Goal: Task Accomplishment & Management: Manage account settings

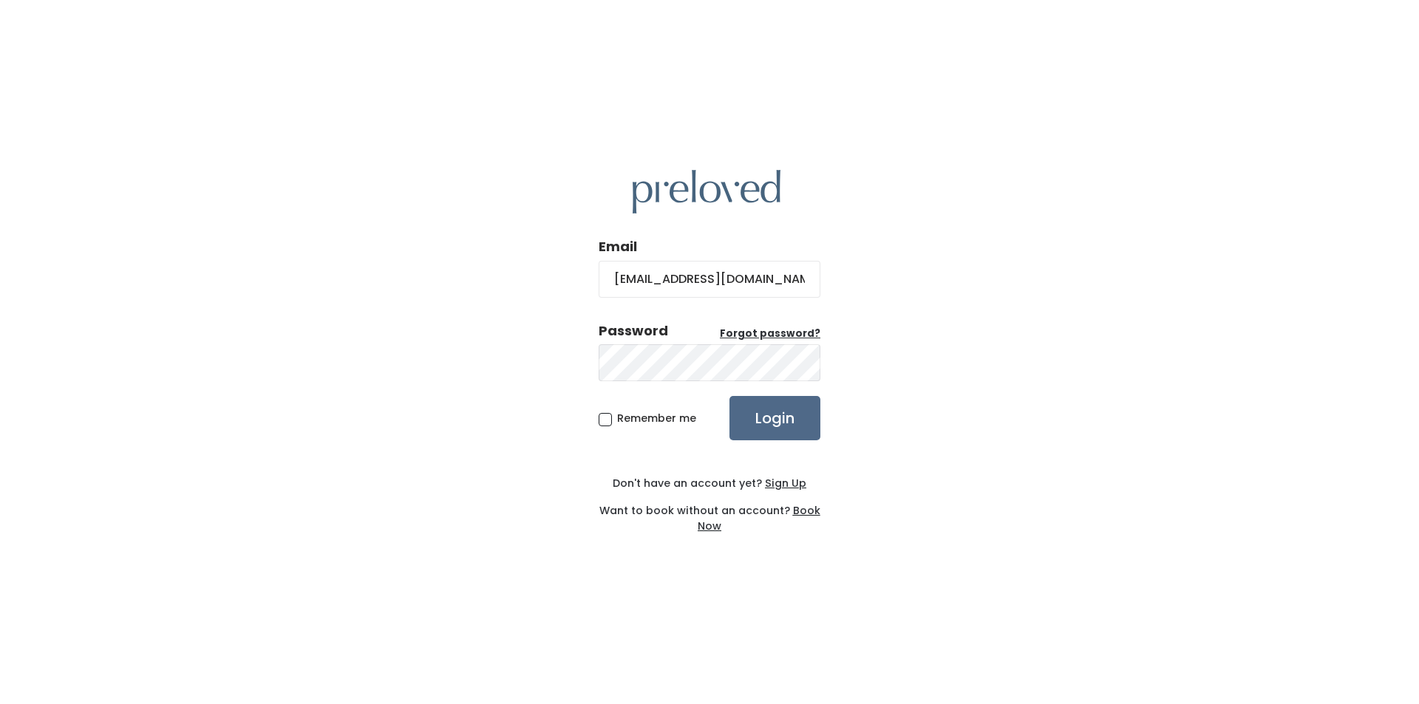
type input "[EMAIL_ADDRESS][DOMAIN_NAME]"
click at [729, 396] on input "Login" at bounding box center [774, 418] width 91 height 44
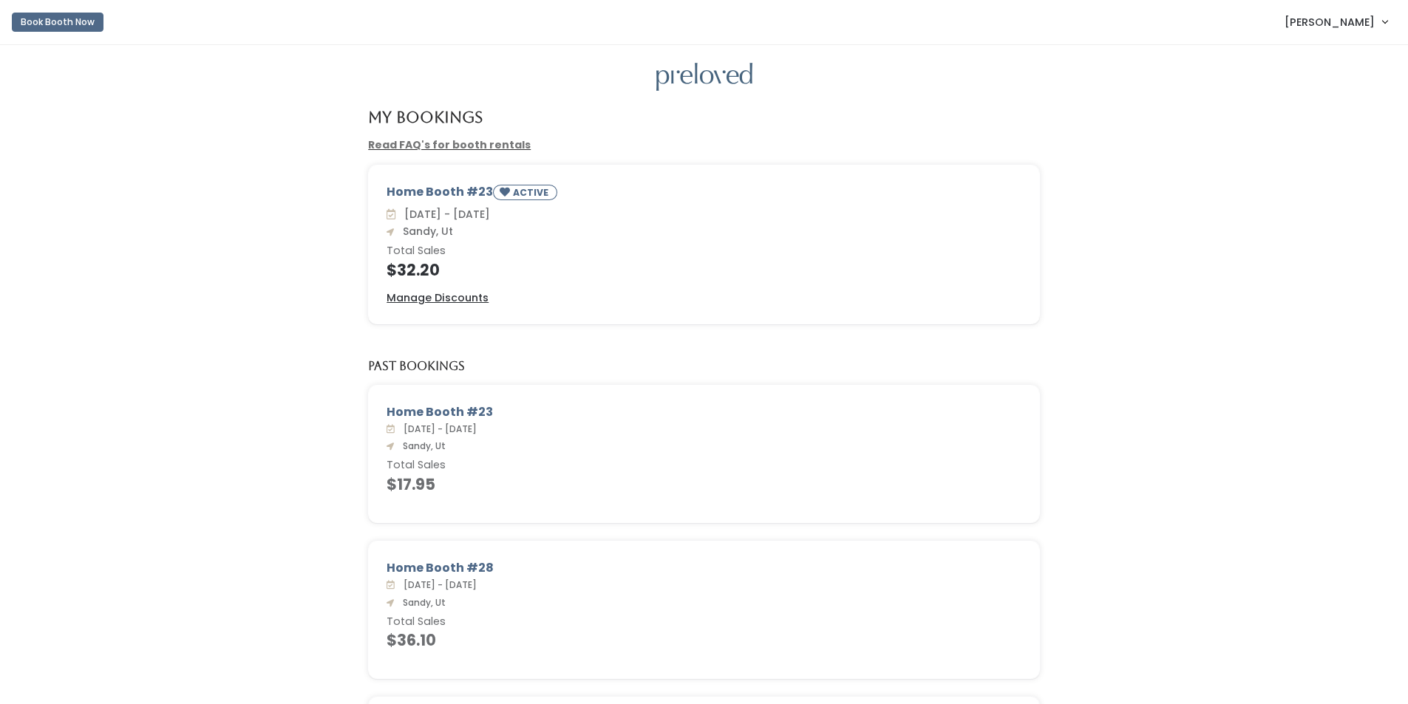
click at [1318, 24] on span "Jackie Sweeden" at bounding box center [1329, 22] width 90 height 16
click at [1324, 125] on button "Logout" at bounding box center [1335, 124] width 132 height 27
